Goal: Task Accomplishment & Management: Manage account settings

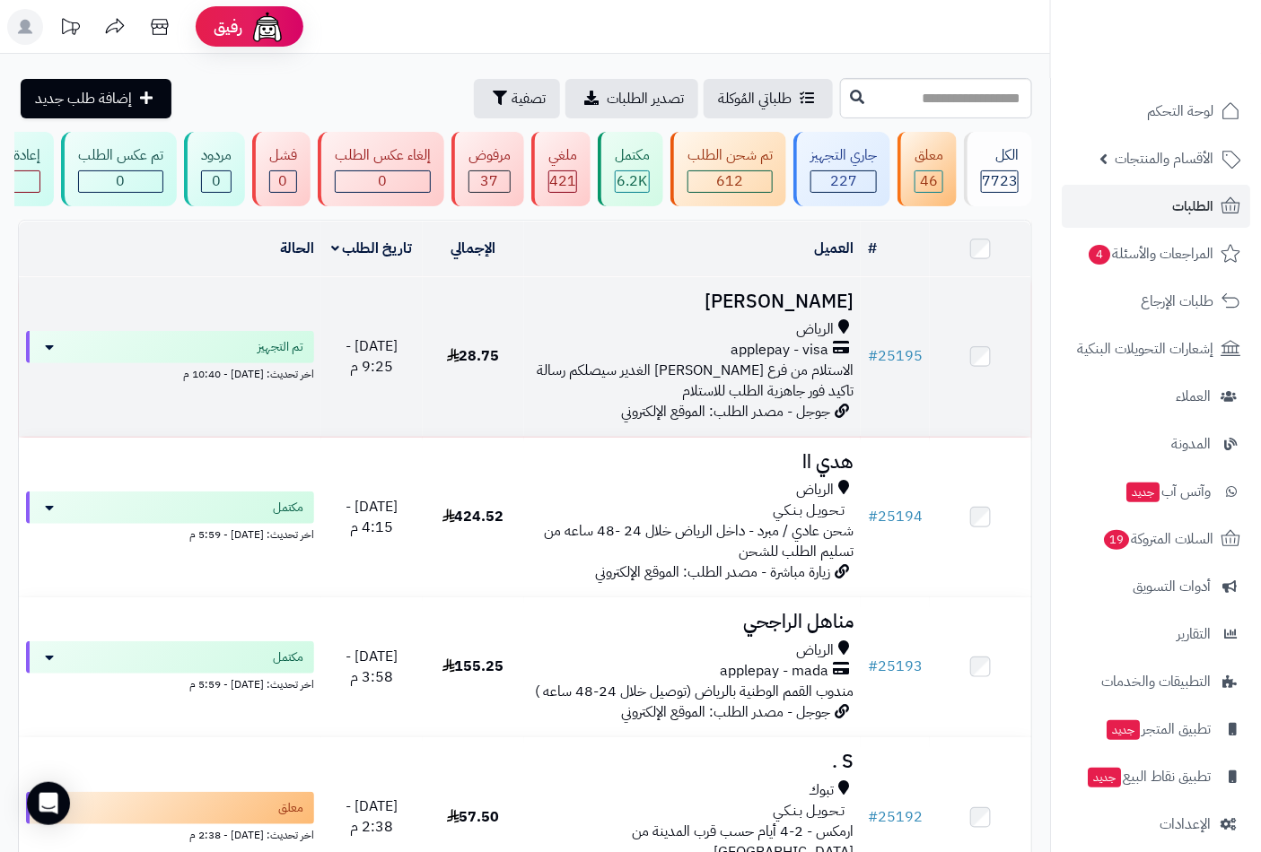
click at [791, 360] on span "applepay - visa" at bounding box center [779, 350] width 98 height 21
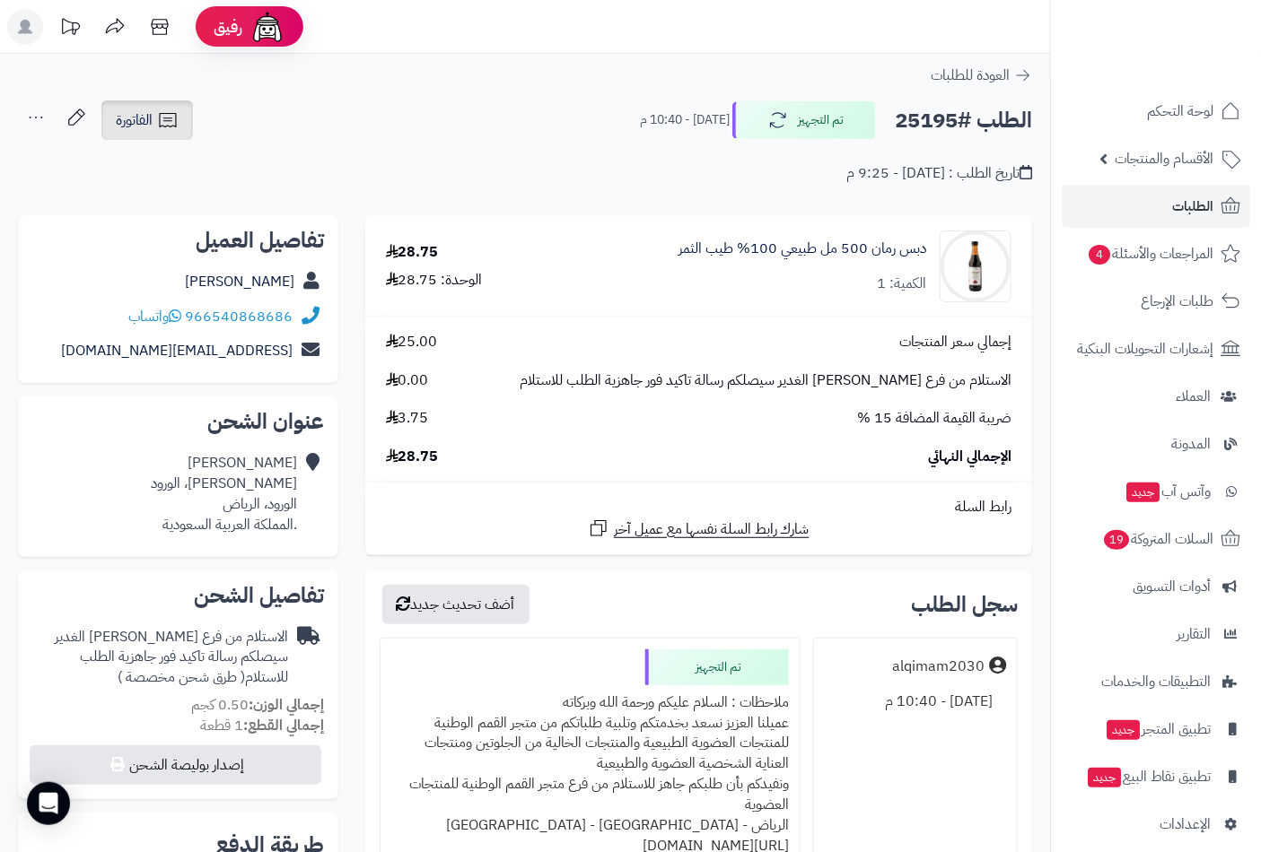
click at [142, 135] on link "الفاتورة" at bounding box center [147, 119] width 92 height 39
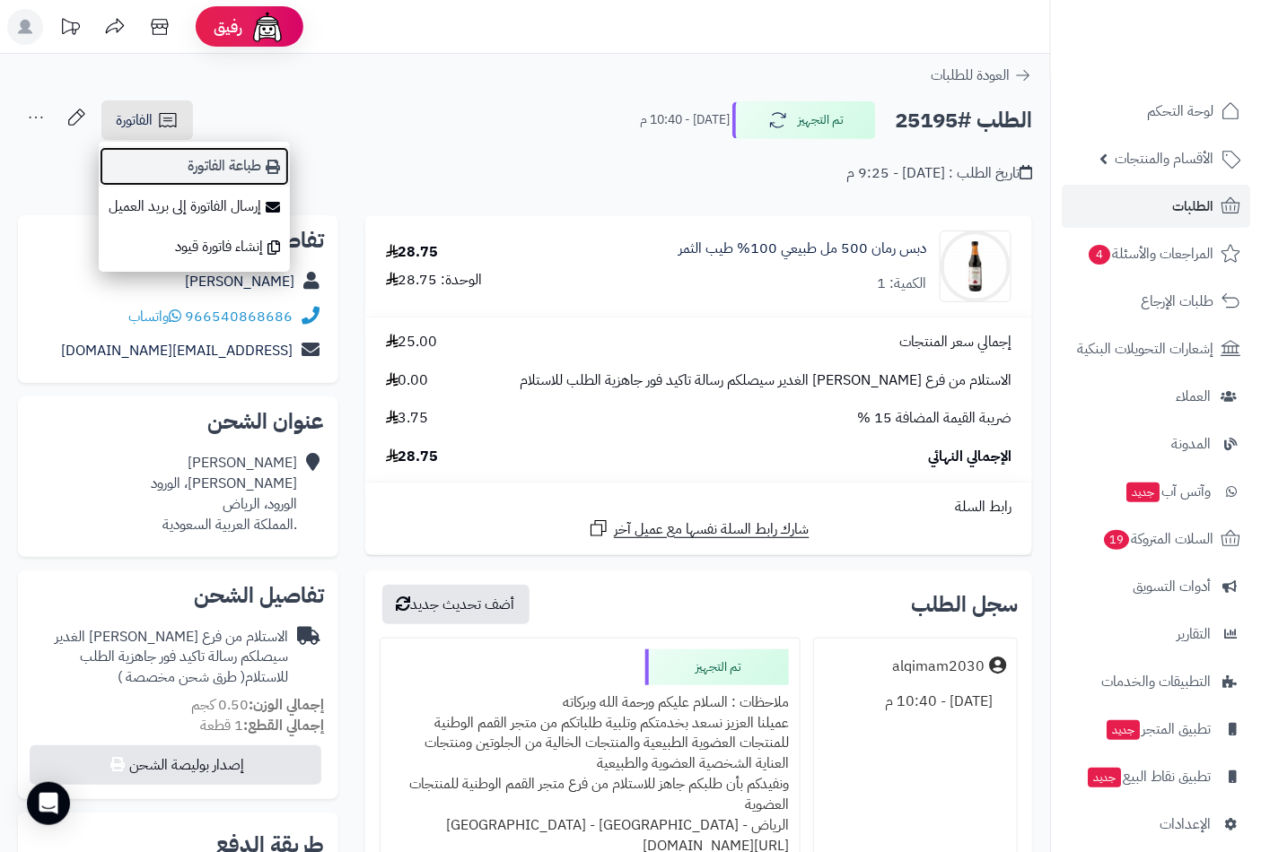
click at [249, 171] on link "طباعة الفاتورة" at bounding box center [194, 166] width 191 height 40
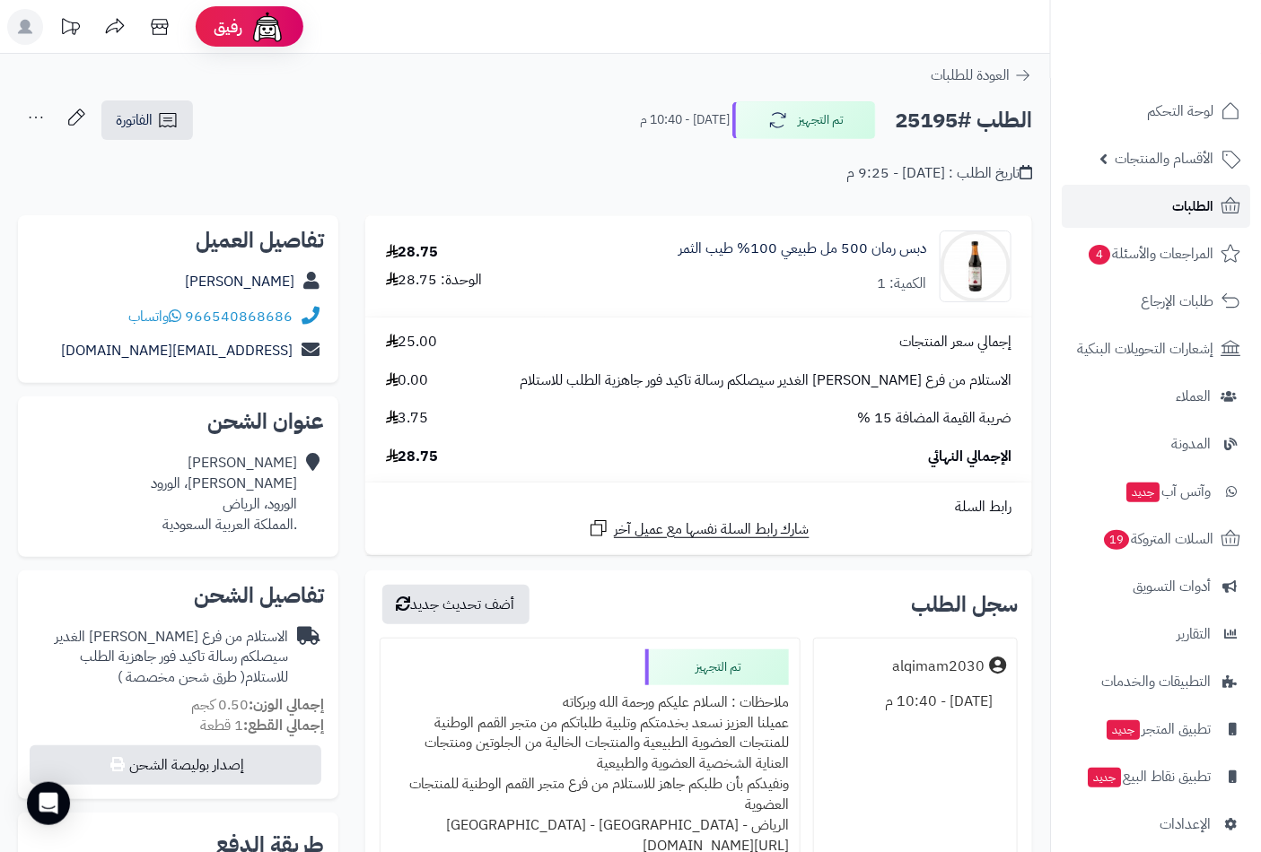
click at [1193, 204] on span "الطلبات" at bounding box center [1192, 206] width 41 height 25
